Goal: Transaction & Acquisition: Book appointment/travel/reservation

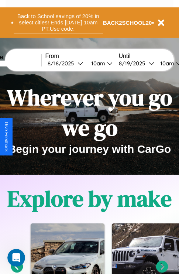
click at [58, 23] on button "Back to School savings of 20% in select cities! Ends 9/1 at 10am PT. Use code:" at bounding box center [58, 22] width 89 height 23
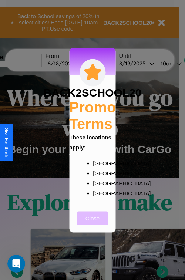
click at [92, 223] on button "Close" at bounding box center [92, 218] width 31 height 14
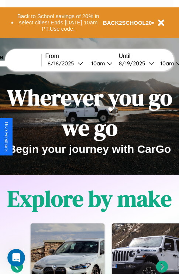
click at [25, 63] on input "text" at bounding box center [13, 64] width 55 height 6
type input "*******"
click at [74, 63] on div "8 / 18 / 2025" at bounding box center [63, 63] width 30 height 7
select select "*"
select select "****"
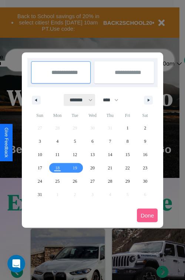
click at [78, 100] on select "******* ******** ***** ***** *** **** **** ****** ********* ******* ******** **…" at bounding box center [79, 100] width 31 height 12
select select "**"
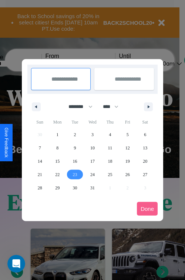
click at [75, 174] on span "23" at bounding box center [75, 174] width 4 height 13
type input "**********"
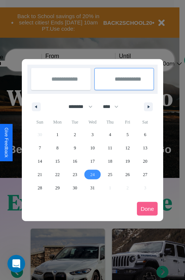
click at [92, 174] on span "24" at bounding box center [92, 174] width 4 height 13
type input "**********"
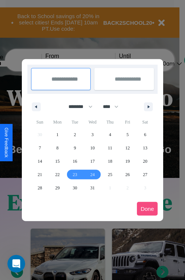
click at [147, 208] on button "Done" at bounding box center [147, 209] width 21 height 14
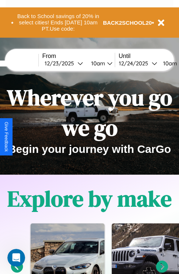
click at [177, 63] on div "10am" at bounding box center [170, 63] width 20 height 7
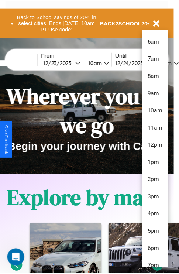
scroll to position [25, 0]
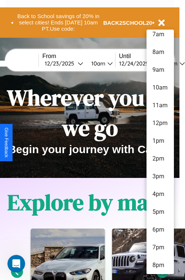
click at [160, 265] on li "8pm" at bounding box center [159, 265] width 27 height 18
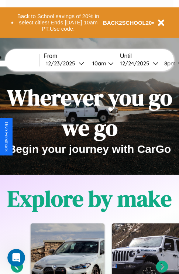
scroll to position [0, 29]
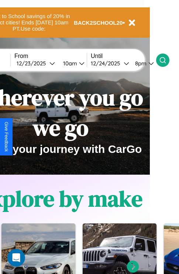
click at [167, 60] on icon at bounding box center [162, 60] width 7 height 7
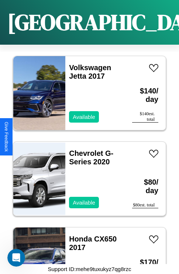
scroll to position [12540, 0]
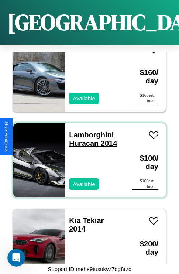
click at [89, 131] on link "Lamborghini Huracan 2014" at bounding box center [93, 139] width 48 height 17
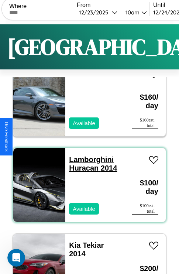
scroll to position [0, 0]
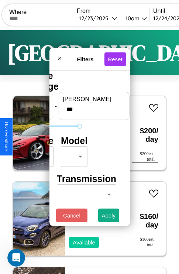
type input "***"
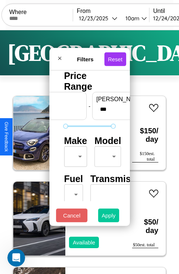
type input "**"
click at [109, 217] on button "Apply" at bounding box center [108, 216] width 21 height 14
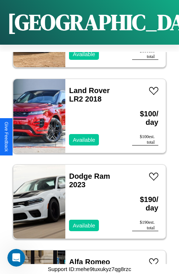
scroll to position [8084, 0]
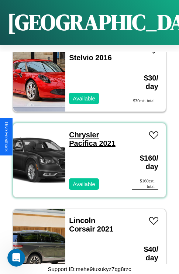
click at [82, 131] on link "Chrysler Pacifica 2021" at bounding box center [92, 139] width 47 height 17
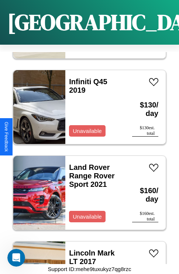
scroll to position [4741, 0]
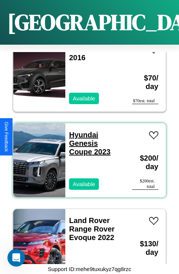
click at [81, 131] on link "Hyundai Genesis Coupe 2023" at bounding box center [89, 143] width 41 height 25
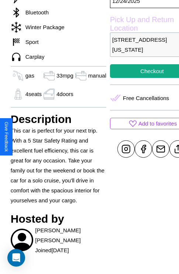
scroll to position [239, 18]
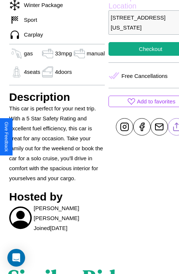
click at [177, 128] on line at bounding box center [177, 125] width 0 height 5
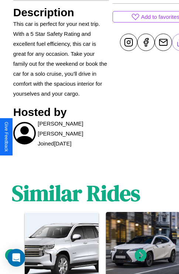
scroll to position [373, 11]
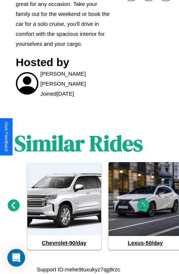
click at [13, 205] on icon at bounding box center [14, 205] width 12 height 12
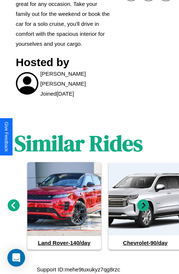
click at [143, 205] on icon at bounding box center [143, 205] width 12 height 12
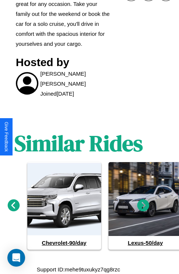
click at [143, 205] on icon at bounding box center [143, 205] width 12 height 12
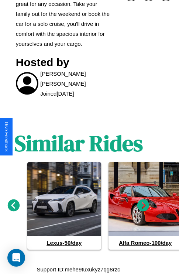
click at [143, 205] on icon at bounding box center [143, 205] width 12 height 12
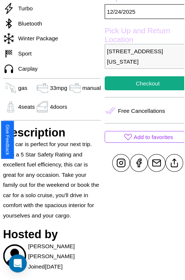
scroll to position [213, 25]
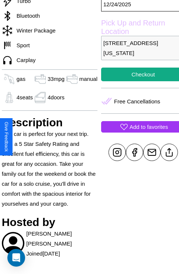
click at [137, 132] on p "Add to favorites" at bounding box center [149, 127] width 38 height 10
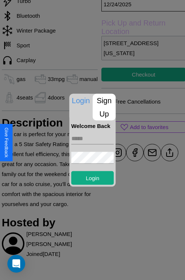
click at [104, 107] on p "Sign Up" at bounding box center [104, 106] width 23 height 27
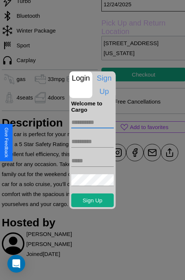
click at [92, 122] on input "text" at bounding box center [92, 122] width 42 height 12
type input "********"
click at [92, 141] on input "text" at bounding box center [92, 142] width 42 height 12
type input "*****"
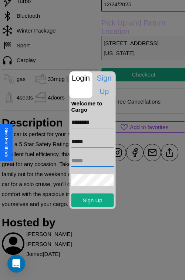
click at [92, 160] on input "text" at bounding box center [92, 161] width 42 height 12
type input "**********"
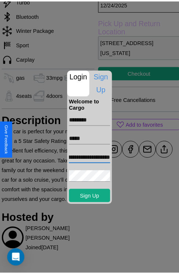
scroll to position [0, 0]
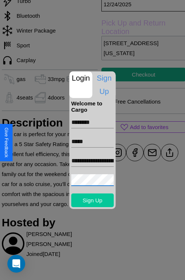
click at [92, 200] on button "Sign Up" at bounding box center [92, 200] width 42 height 14
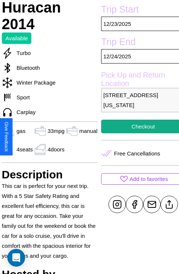
scroll to position [161, 25]
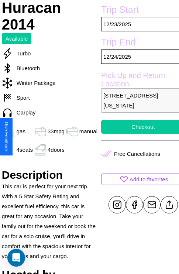
click at [137, 134] on button "Checkout" at bounding box center [143, 127] width 84 height 14
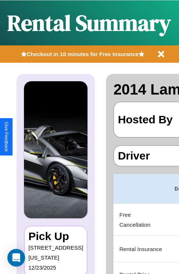
scroll to position [0, 143]
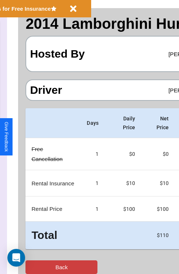
click at [36, 267] on button "Back" at bounding box center [61, 267] width 72 height 14
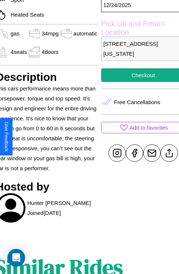
scroll to position [247, 31]
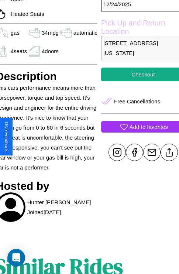
click at [137, 132] on p "Add to favorites" at bounding box center [149, 127] width 38 height 10
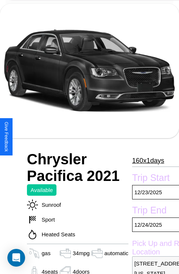
scroll to position [50, 0]
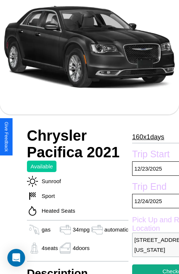
click at [145, 137] on p "160 x 1 days" at bounding box center [148, 137] width 32 height 12
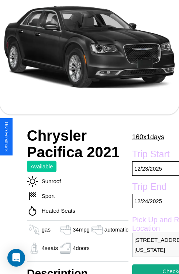
click at [145, 137] on p "160 x 1 days" at bounding box center [148, 137] width 32 height 12
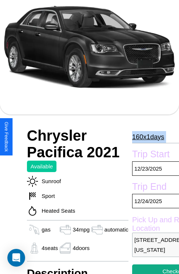
click at [145, 137] on p "160 x 1 days" at bounding box center [148, 137] width 32 height 12
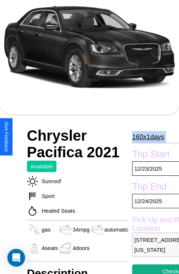
click at [145, 137] on p "160 x 1 days" at bounding box center [148, 137] width 32 height 12
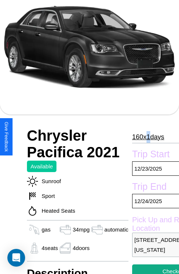
click at [145, 137] on p "160 x 1 days" at bounding box center [148, 137] width 32 height 12
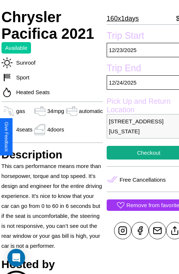
scroll to position [194, 31]
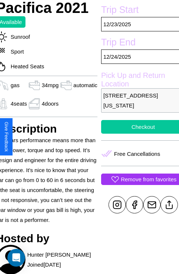
click at [137, 134] on button "Checkout" at bounding box center [143, 127] width 84 height 14
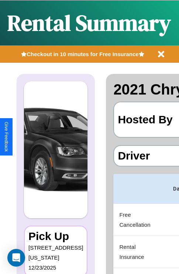
scroll to position [0, 143]
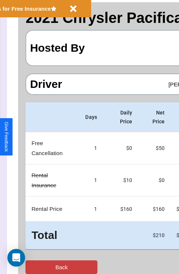
click at [36, 267] on button "Back" at bounding box center [61, 267] width 72 height 14
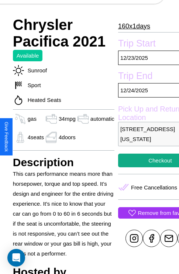
scroll to position [272, 24]
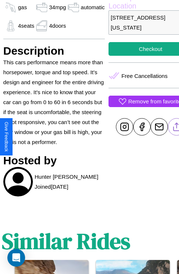
click at [177, 128] on line at bounding box center [177, 125] width 0 height 5
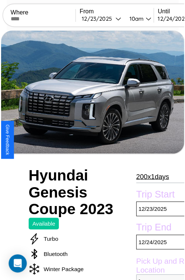
scroll to position [68, 33]
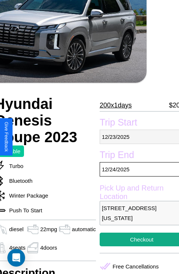
click at [137, 137] on p "[DATE]" at bounding box center [142, 137] width 84 height 14
select select "*"
select select "****"
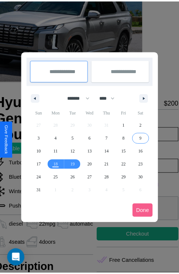
scroll to position [0, 33]
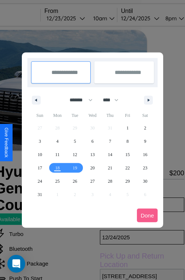
click at [76, 18] on div at bounding box center [92, 140] width 185 height 280
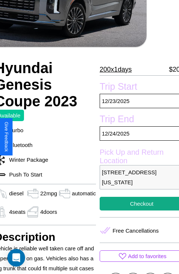
scroll to position [180, 33]
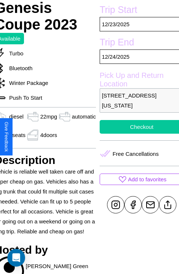
click at [137, 134] on button "Checkout" at bounding box center [142, 127] width 84 height 14
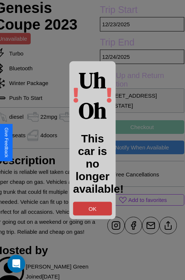
click at [92, 208] on button "OK" at bounding box center [92, 208] width 39 height 14
